Goal: Information Seeking & Learning: Find specific fact

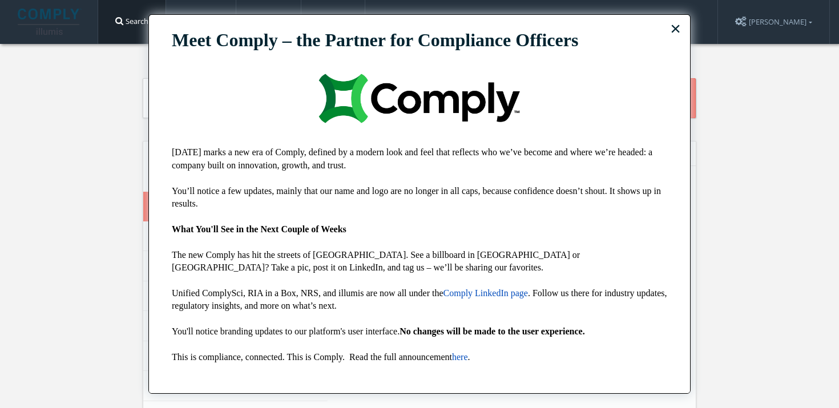
click at [314, 100] on img at bounding box center [420, 98] width 248 height 95
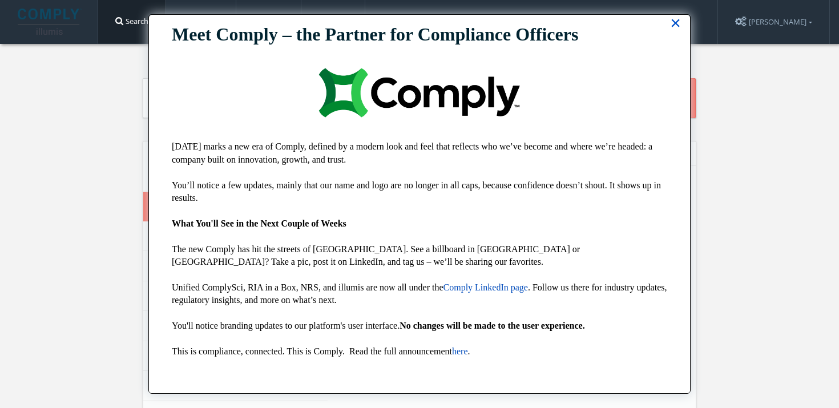
click at [675, 24] on button "×" at bounding box center [675, 23] width 11 height 18
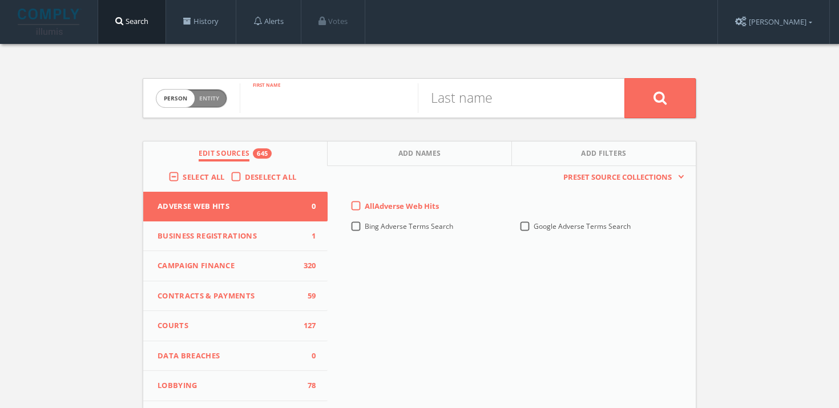
click at [361, 94] on input "text" at bounding box center [329, 98] width 178 height 30
type input "[PERSON_NAME]"
click at [671, 99] on button at bounding box center [660, 98] width 71 height 40
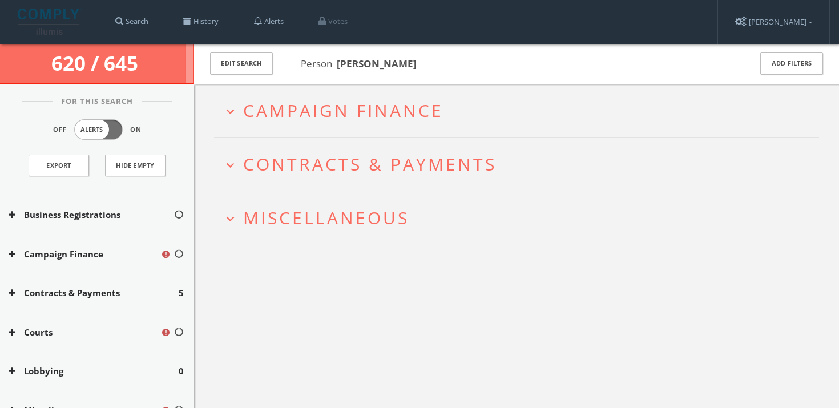
click at [366, 214] on span "Miscellaneous" at bounding box center [326, 217] width 166 height 23
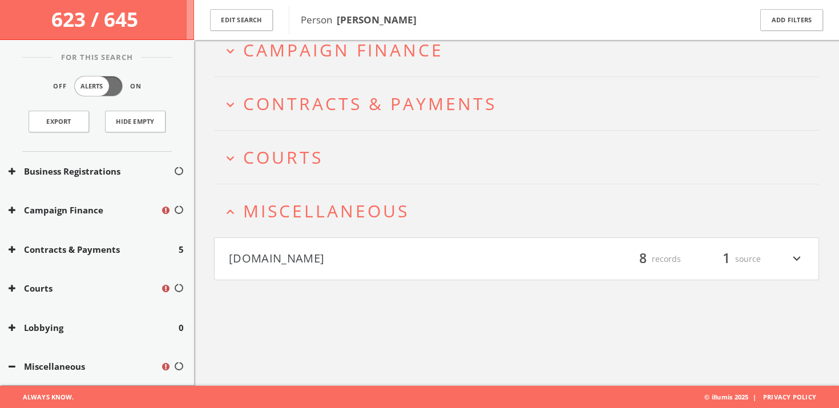
click at [368, 252] on button "[DOMAIN_NAME]" at bounding box center [373, 258] width 288 height 19
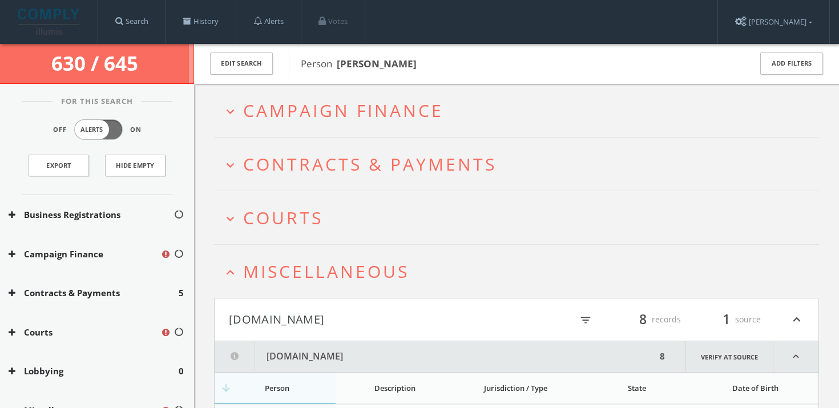
click at [362, 261] on span "Miscellaneous" at bounding box center [326, 271] width 166 height 23
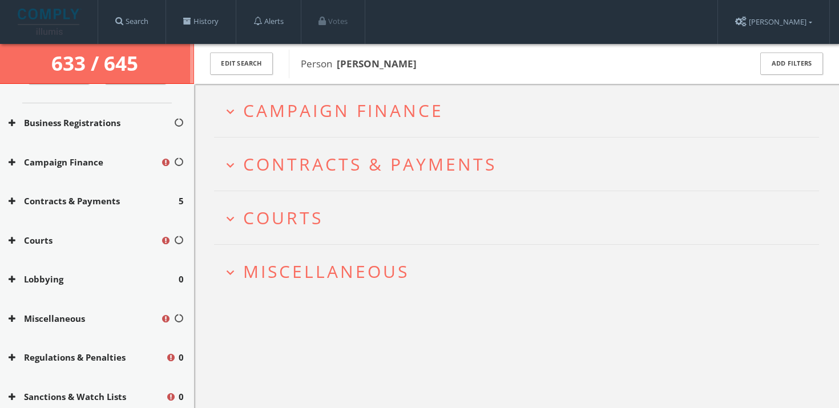
scroll to position [4, 0]
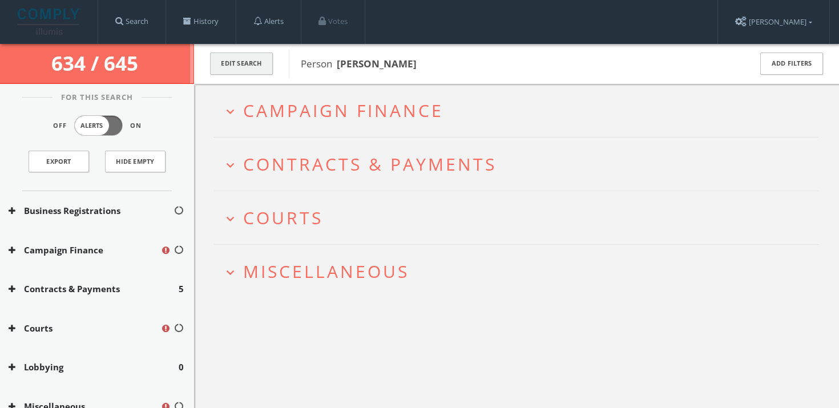
click at [246, 66] on button "Edit Search" at bounding box center [241, 64] width 63 height 22
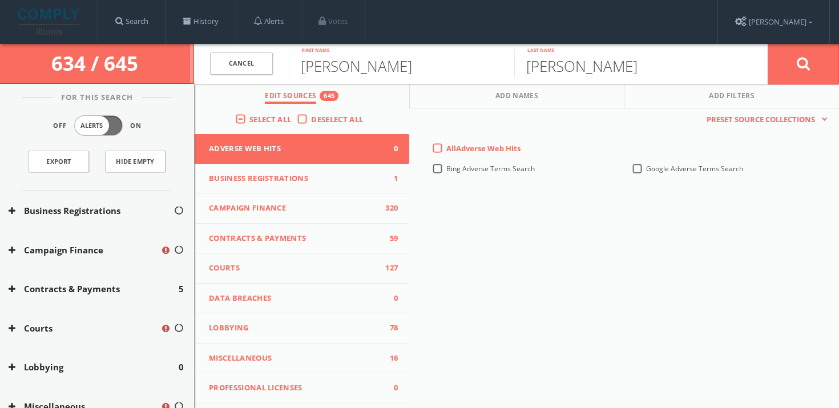
click at [268, 119] on span "Select All" at bounding box center [270, 119] width 42 height 10
click at [0, 0] on input "Select All" at bounding box center [0, 0] width 0 height 0
click at [268, 119] on span "Select All" at bounding box center [270, 119] width 42 height 10
click at [0, 0] on input "Select All" at bounding box center [0, 0] width 0 height 0
click at [800, 63] on icon at bounding box center [804, 64] width 14 height 14
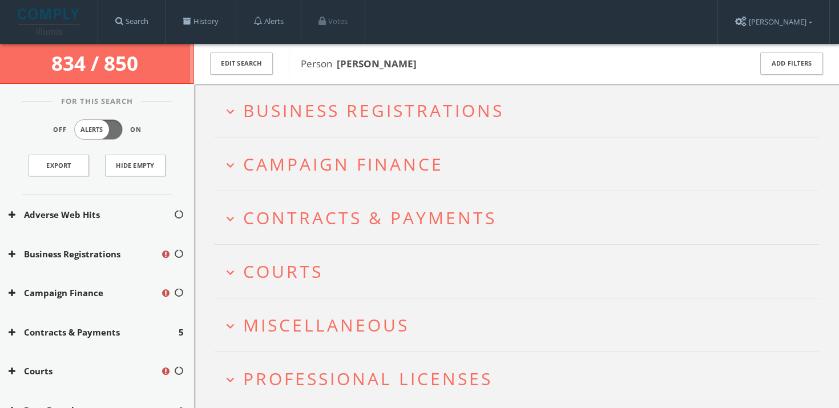
click at [351, 263] on button "expand_more Courts" at bounding box center [521, 271] width 597 height 19
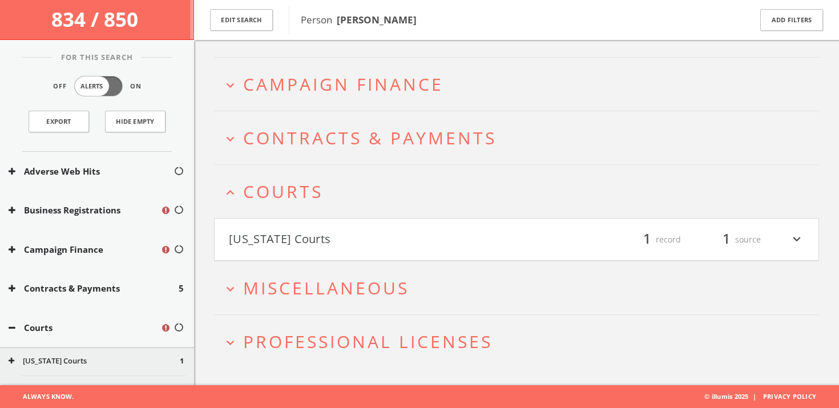
click at [343, 296] on span "Miscellaneous" at bounding box center [326, 287] width 166 height 23
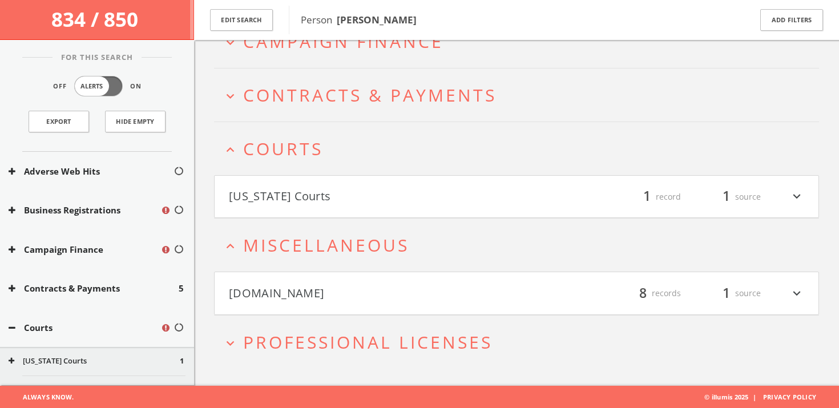
click at [353, 283] on h4 "[DOMAIN_NAME] filter_list 8 records 1 source expand_more" at bounding box center [517, 293] width 604 height 42
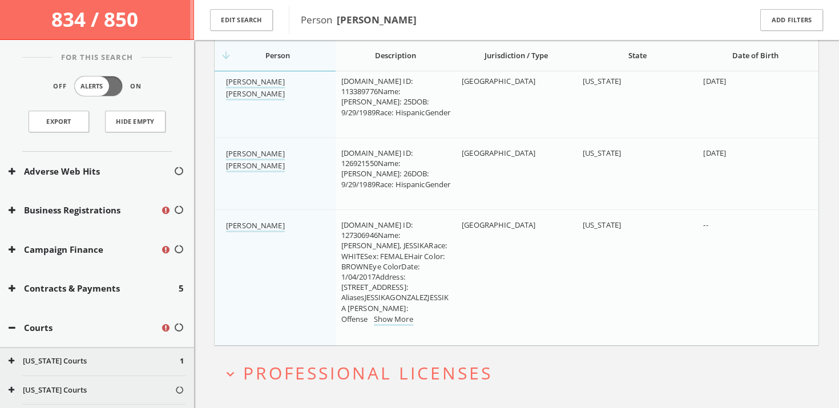
scroll to position [792, 0]
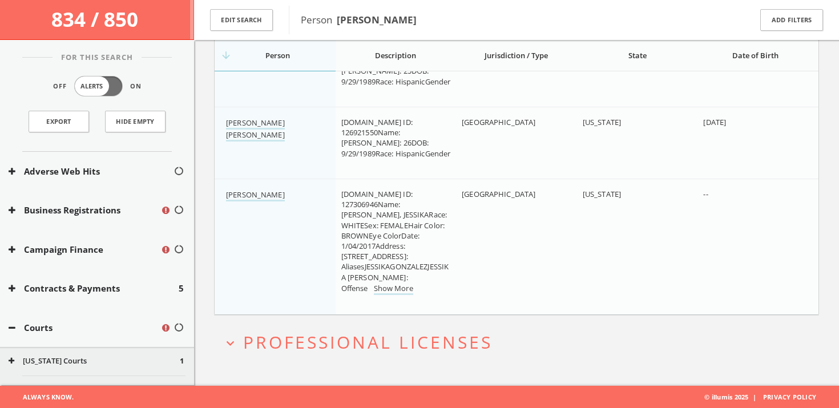
click at [365, 343] on span "Professional Licenses" at bounding box center [367, 342] width 249 height 23
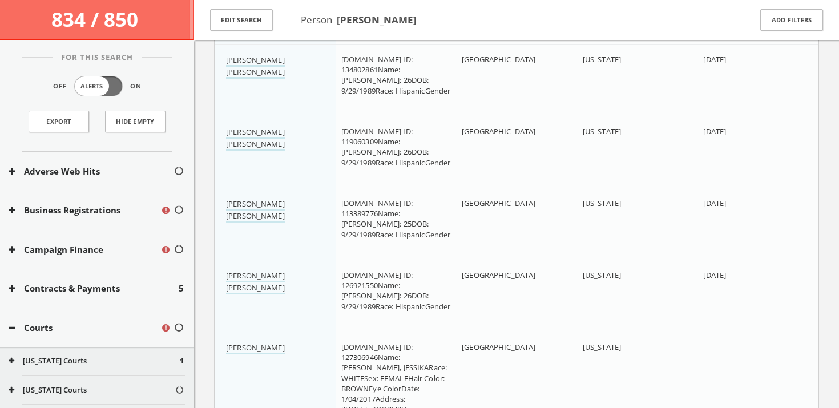
scroll to position [0, 0]
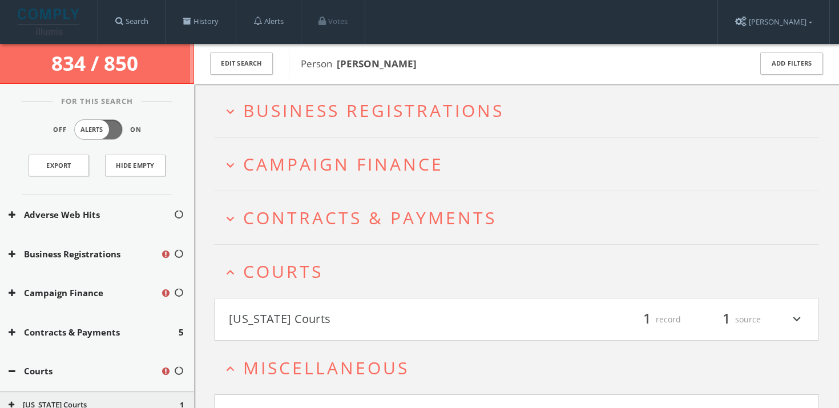
click at [369, 269] on button "expand_less Courts" at bounding box center [521, 271] width 597 height 19
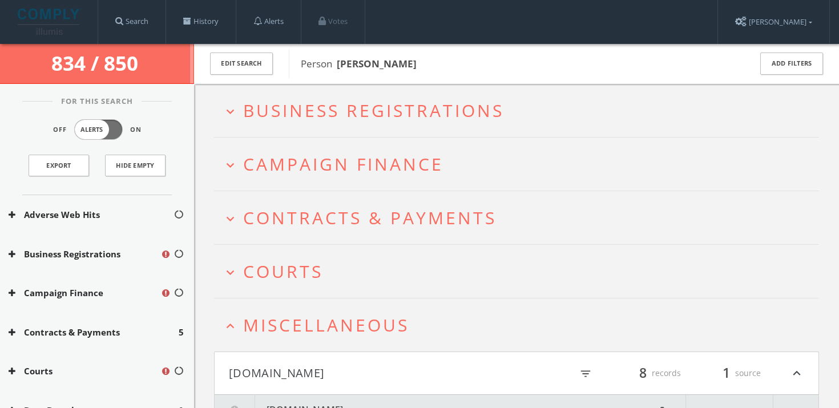
click at [384, 213] on span "Contracts & Payments" at bounding box center [369, 217] width 253 height 23
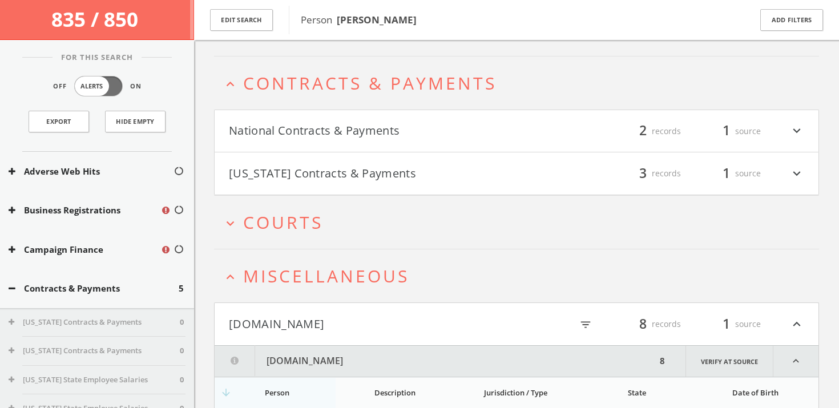
click at [414, 80] on span "Contracts & Payments" at bounding box center [369, 82] width 253 height 23
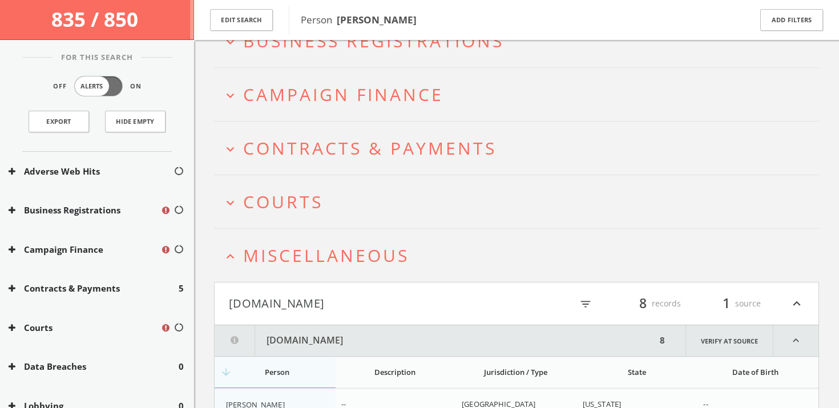
scroll to position [70, 0]
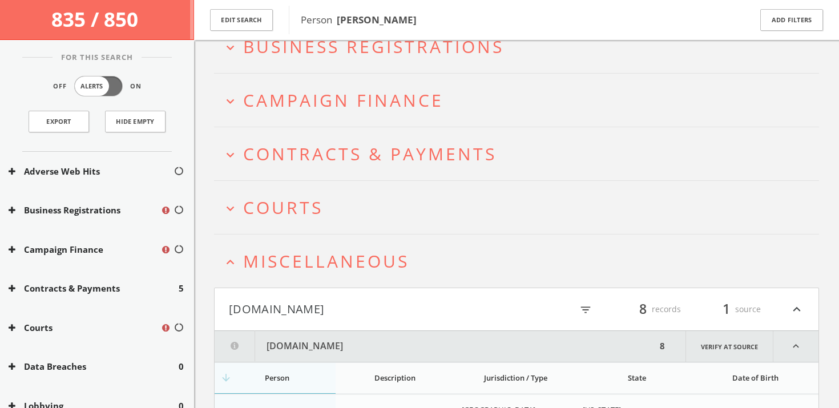
click at [360, 257] on span "Miscellaneous" at bounding box center [326, 260] width 166 height 23
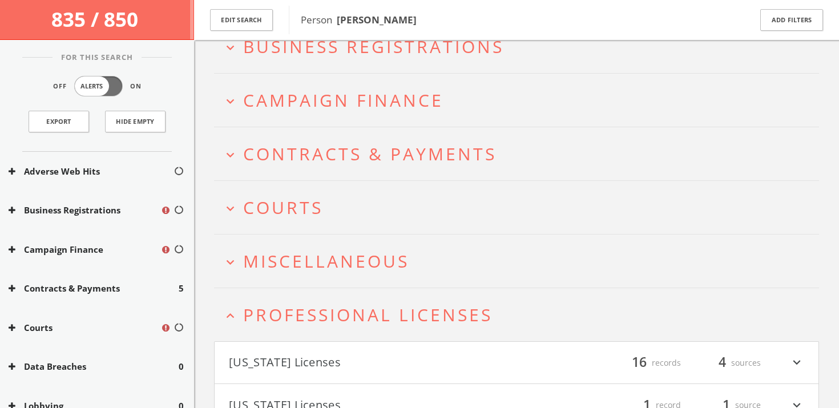
click at [361, 315] on span "Professional Licenses" at bounding box center [367, 314] width 249 height 23
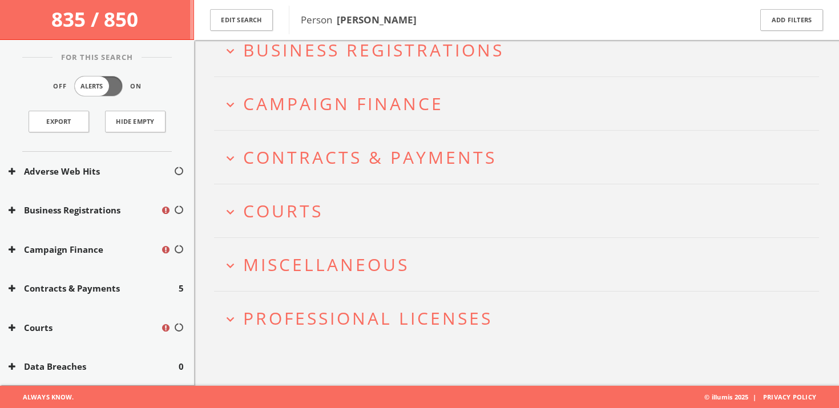
click at [382, 101] on span "Campaign Finance" at bounding box center [343, 103] width 200 height 23
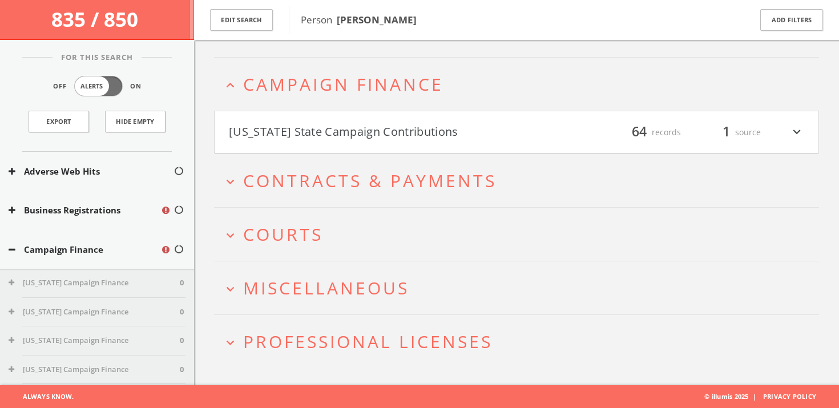
click at [393, 82] on span "Campaign Finance" at bounding box center [343, 83] width 200 height 23
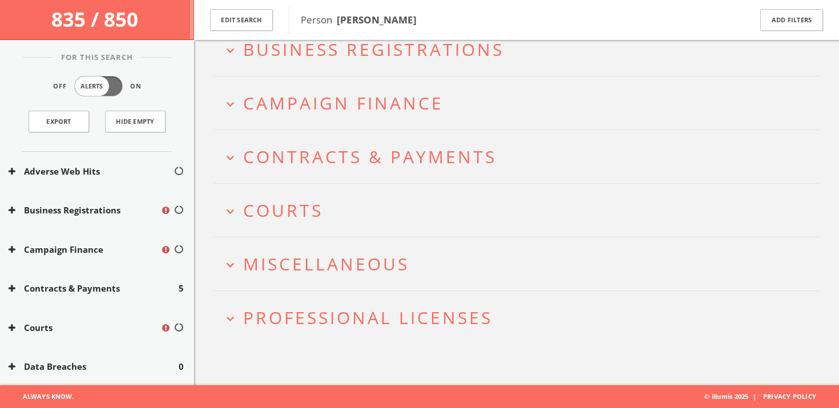
scroll to position [66, 0]
